Goal: Task Accomplishment & Management: Use online tool/utility

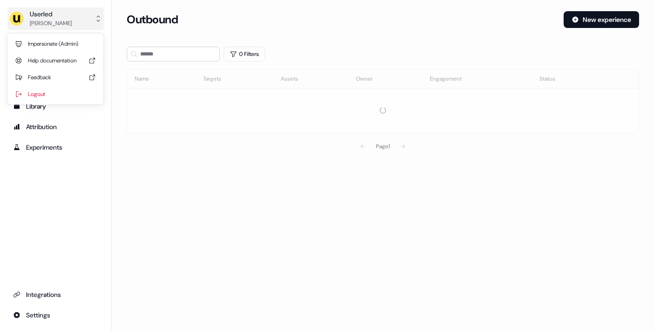
click at [63, 22] on div "[PERSON_NAME]" at bounding box center [51, 23] width 42 height 9
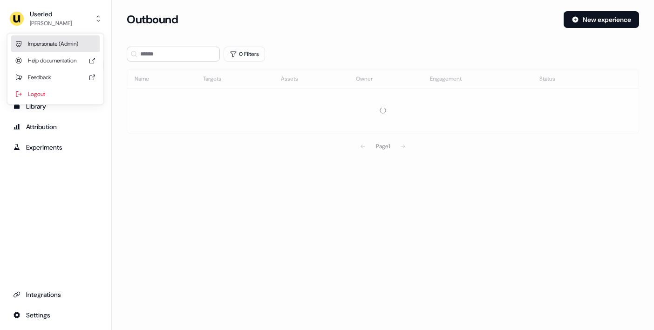
click at [54, 42] on div "Impersonate (Admin)" at bounding box center [55, 43] width 88 height 17
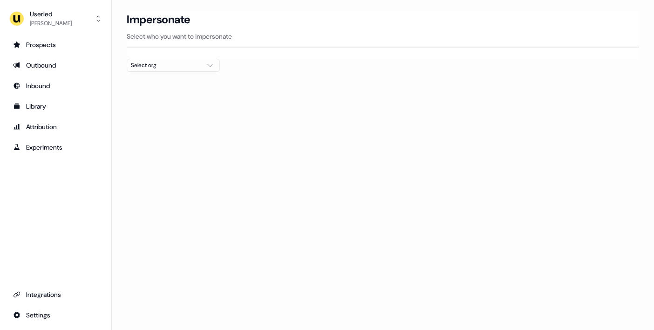
click at [160, 61] on div "Select org" at bounding box center [166, 65] width 70 height 9
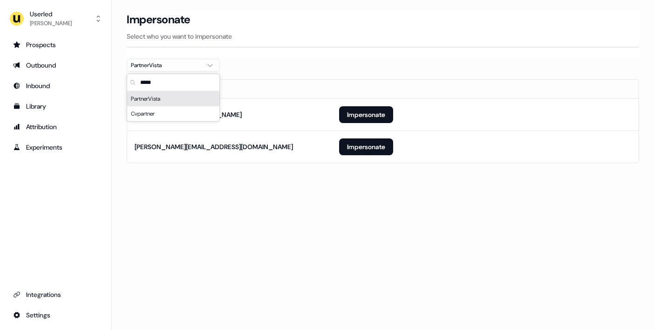
type input "*****"
click at [333, 60] on section "Loading... Impersonate Select who you want to impersonate PartnerVista Email [E…" at bounding box center [383, 100] width 542 height 178
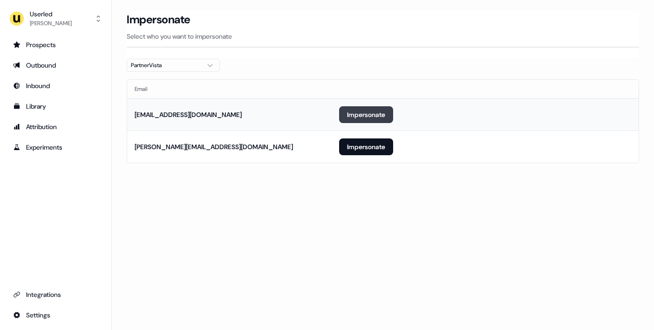
click at [373, 118] on button "Impersonate" at bounding box center [366, 114] width 54 height 17
